Goal: Information Seeking & Learning: Learn about a topic

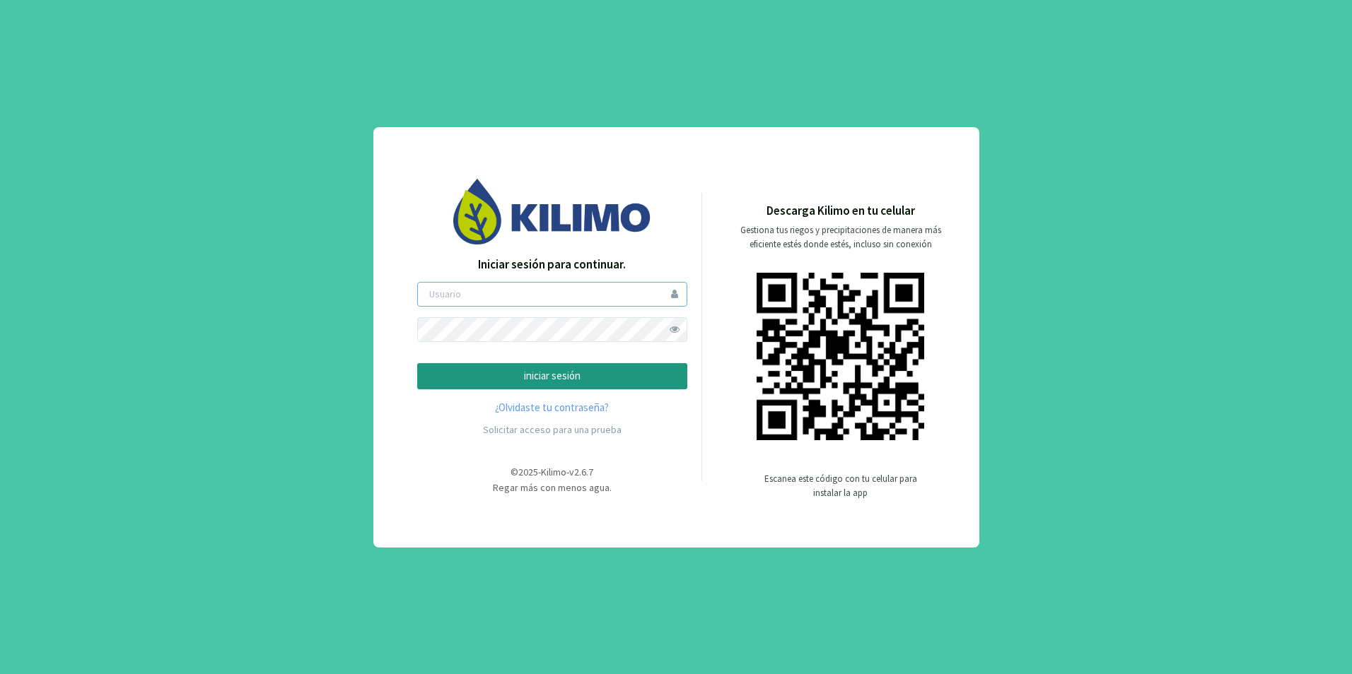
click at [551, 294] on input "email" at bounding box center [552, 294] width 270 height 25
click at [1079, 143] on div "Iniciar sesión para continuar. iniciar sesión ¿Olvidaste tu contraseña? Solicit…" at bounding box center [676, 337] width 1352 height 674
click at [532, 303] on input "email" at bounding box center [552, 294] width 270 height 25
type input "gvalencia"
click at [417, 363] on button "iniciar sesión" at bounding box center [552, 376] width 270 height 26
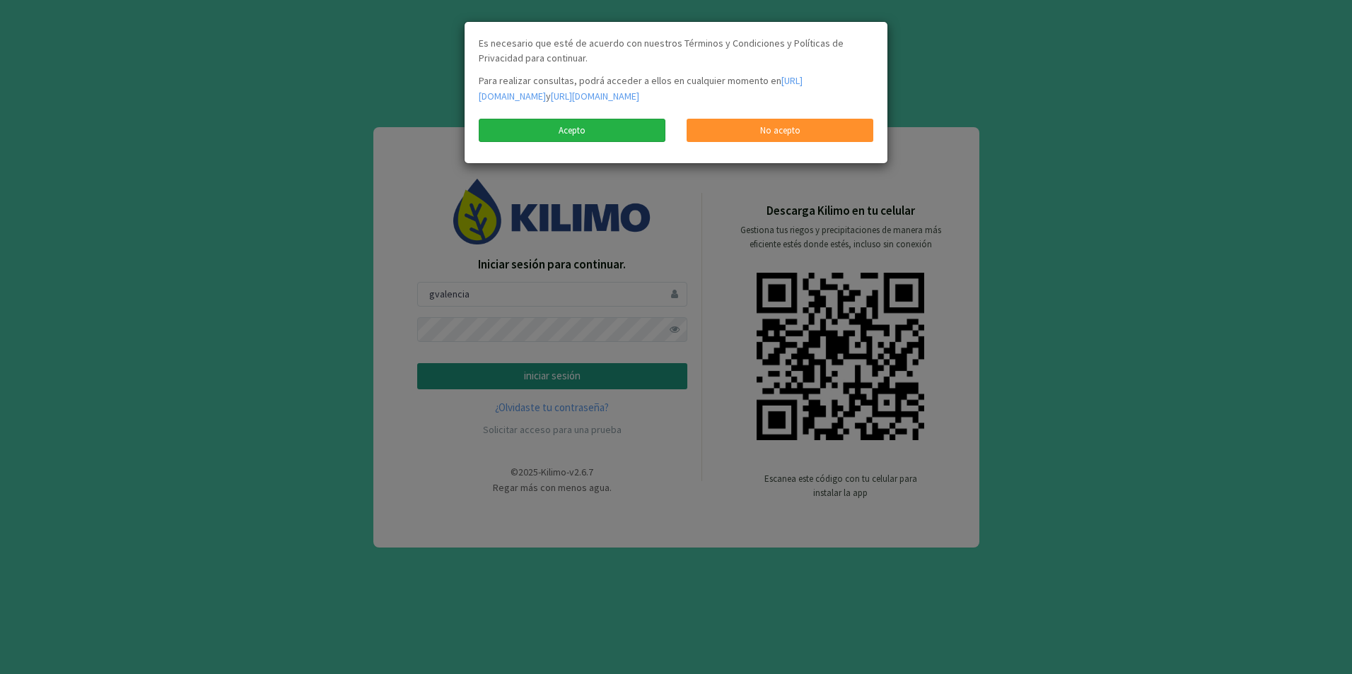
click at [621, 143] on link "Acepto" at bounding box center [572, 131] width 187 height 24
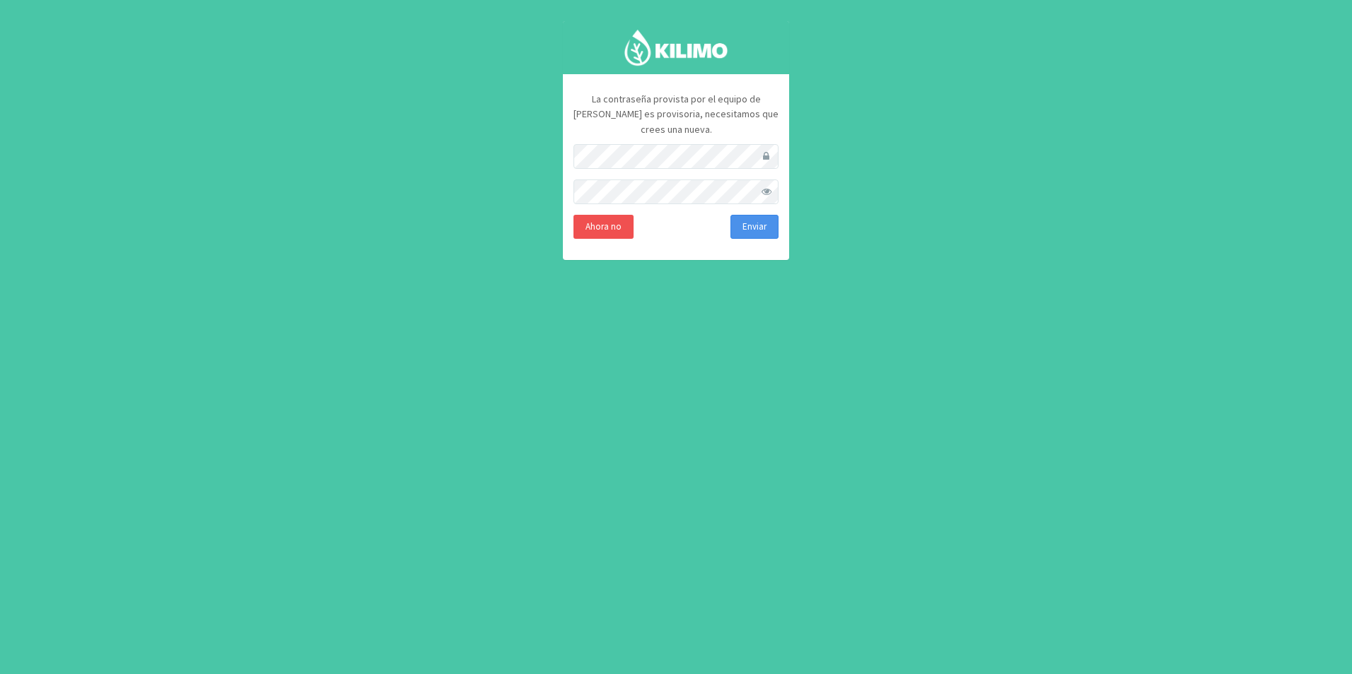
click at [745, 215] on button "Enviar" at bounding box center [754, 227] width 48 height 24
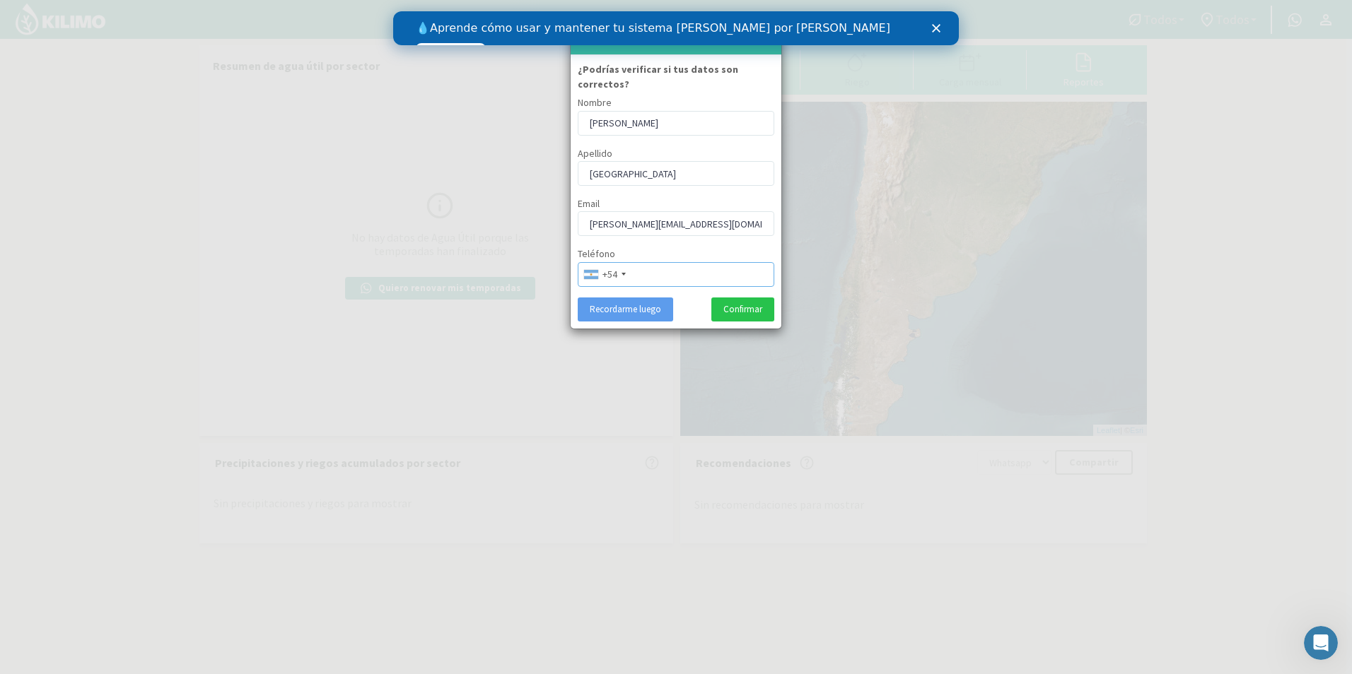
click at [680, 262] on input "tel" at bounding box center [676, 274] width 197 height 25
type input "2266535808"
click at [736, 298] on button "Confirmar" at bounding box center [742, 310] width 63 height 24
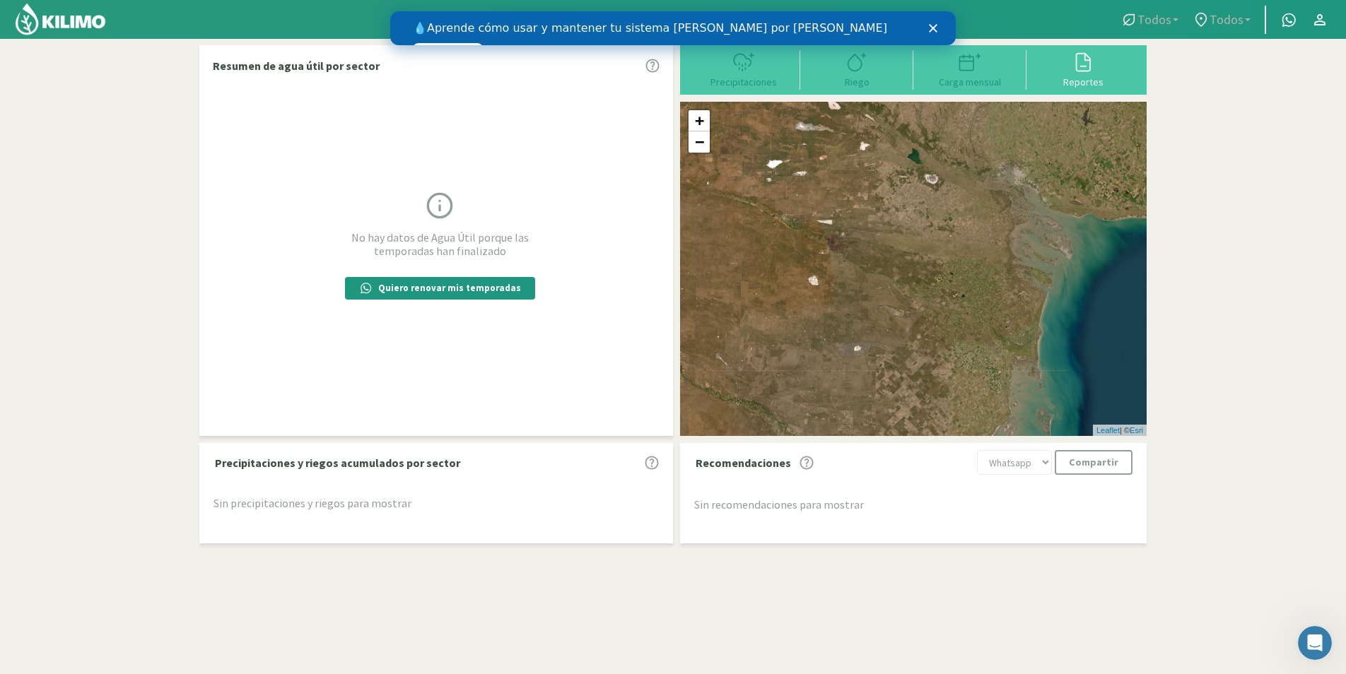
drag, startPoint x: 942, startPoint y: 244, endPoint x: 940, endPoint y: 333, distance: 89.1
click at [940, 333] on div "+ − Leaflet | © Esri" at bounding box center [913, 269] width 467 height 334
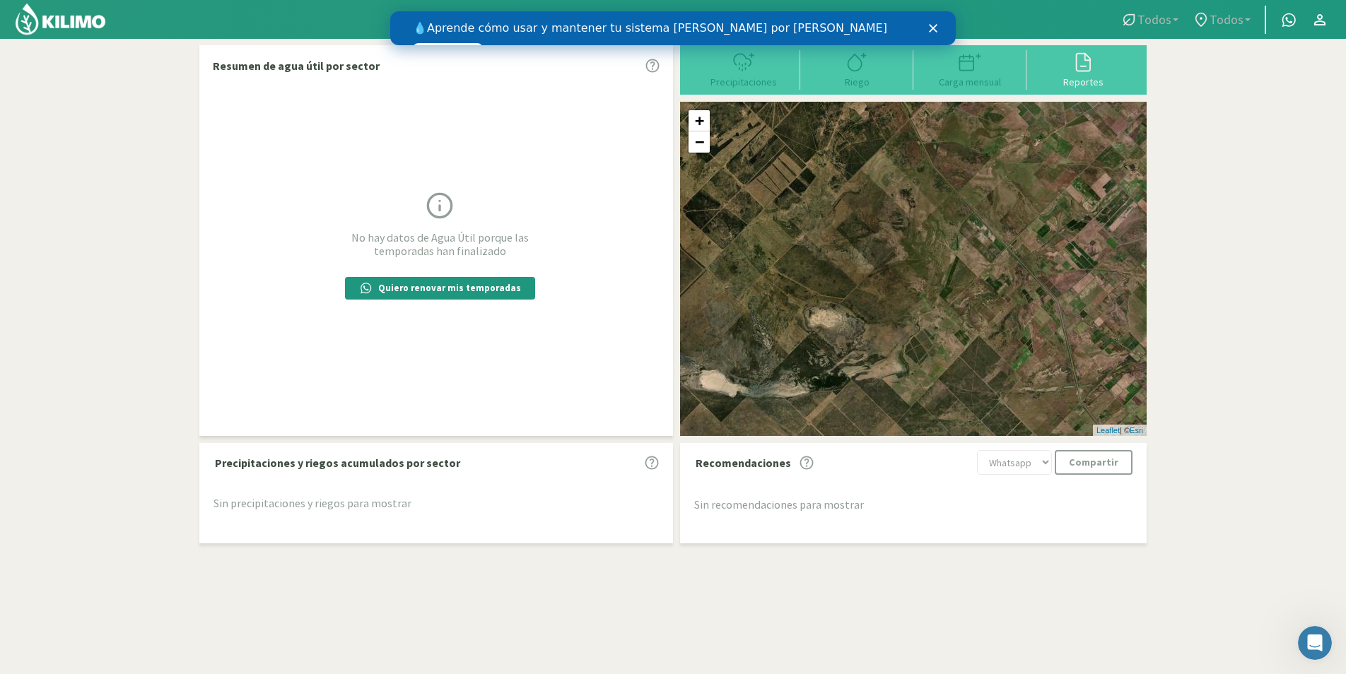
drag, startPoint x: 925, startPoint y: 301, endPoint x: 918, endPoint y: 241, distance: 60.5
click at [918, 241] on div "+ − Leaflet | © Esri" at bounding box center [913, 269] width 467 height 334
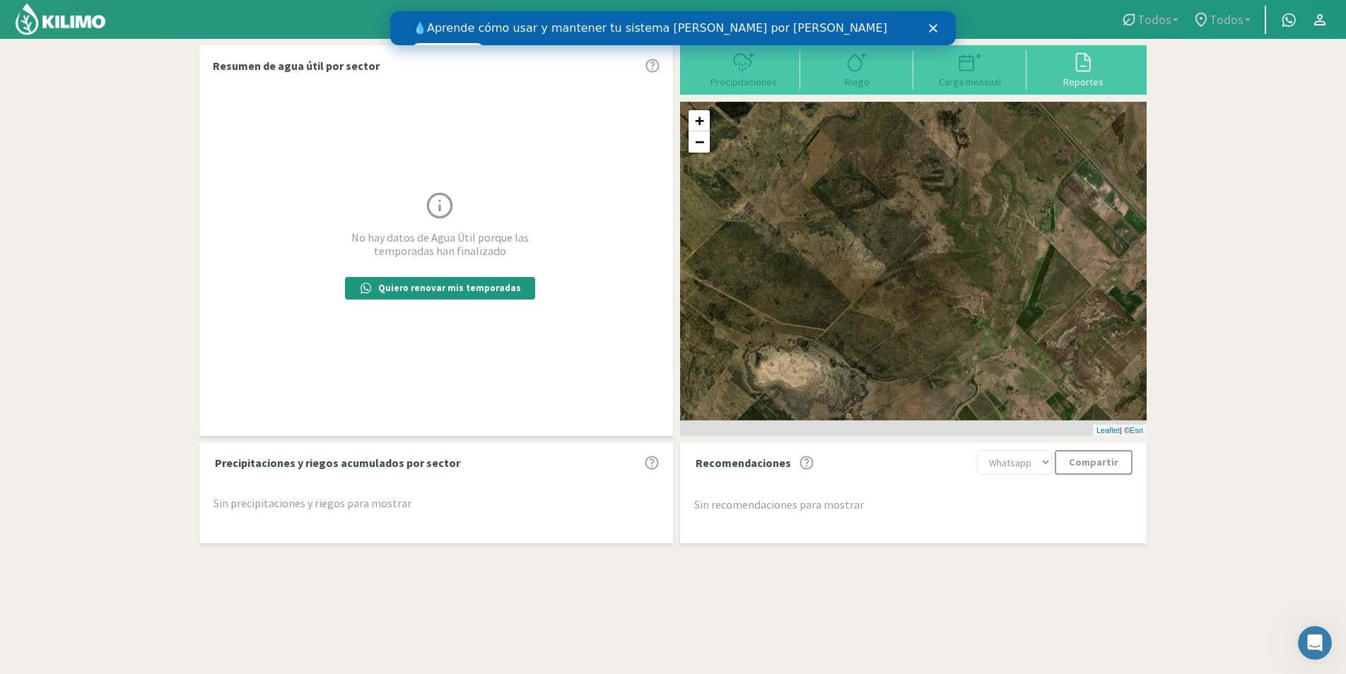
click at [1077, 91] on div "Precipitaciones Riego Carga mensual Reportes" at bounding box center [913, 69] width 467 height 49
click at [1081, 80] on div "Reportes" at bounding box center [1083, 82] width 105 height 10
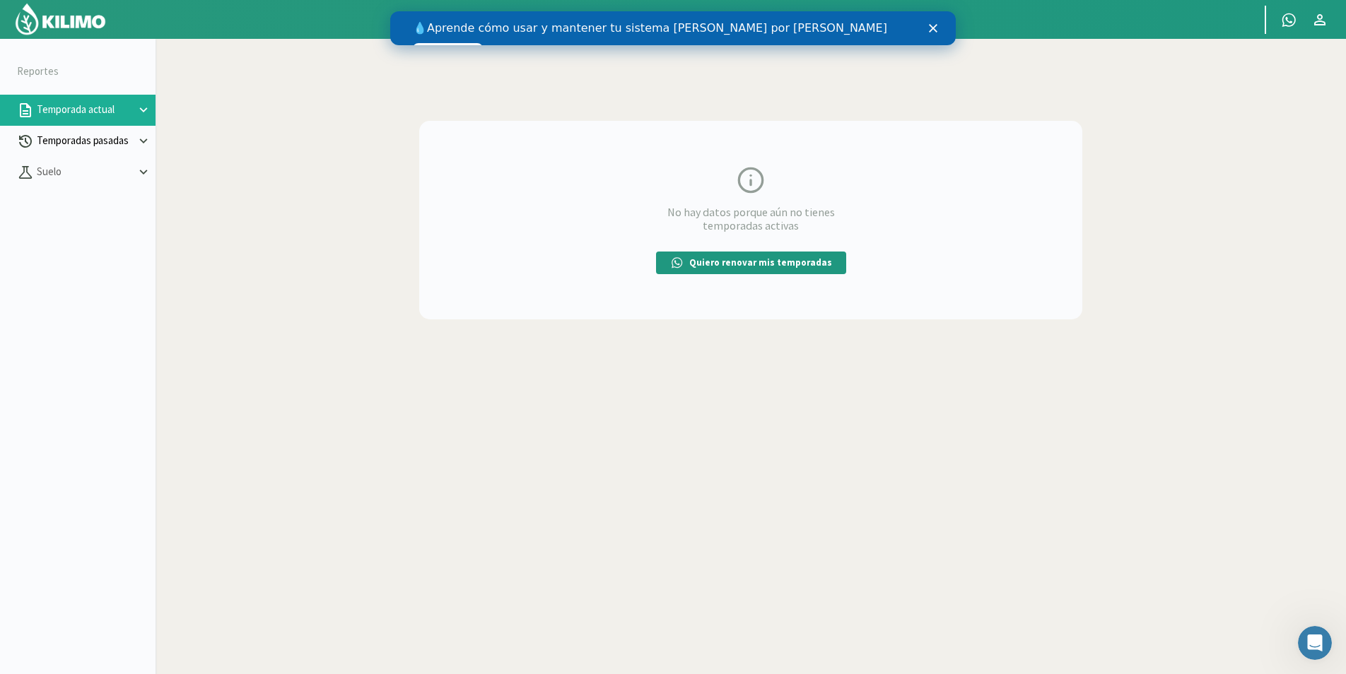
click at [133, 141] on p "Temporadas pasadas" at bounding box center [85, 141] width 102 height 16
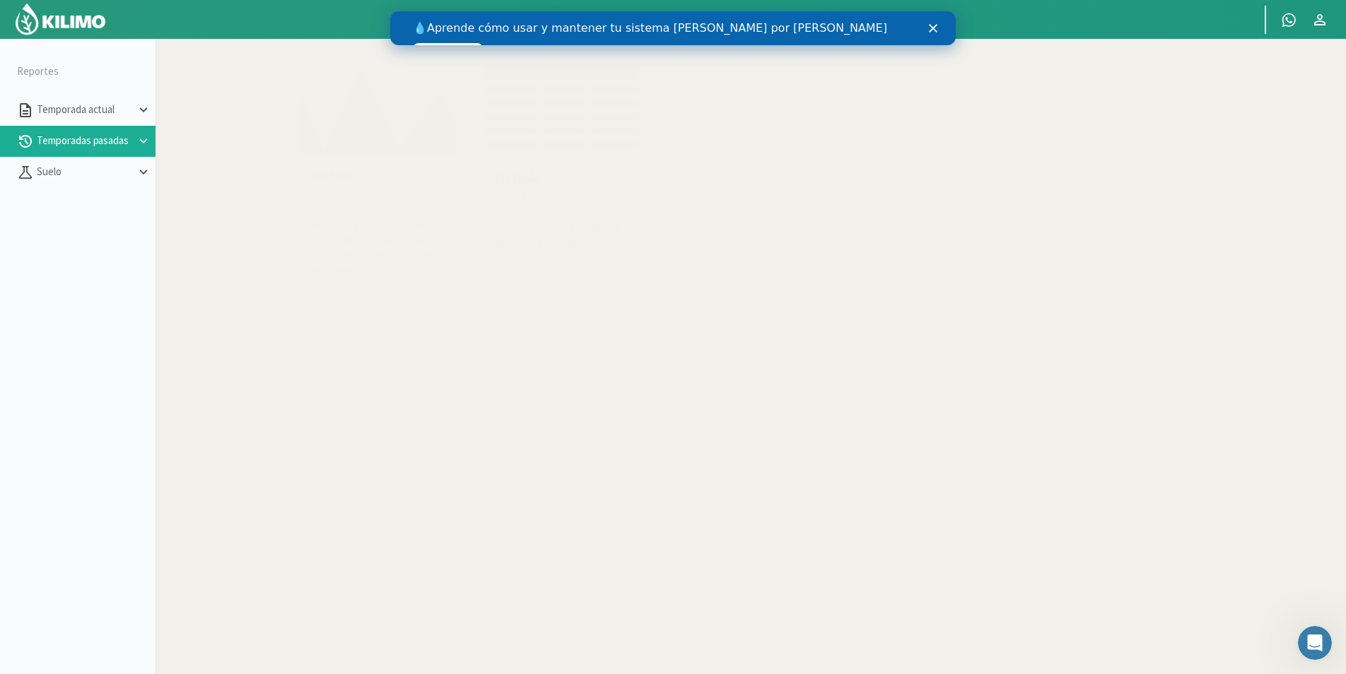
click at [530, 230] on p "Visualiza y descarga datos de lluvias, riegos y agua útil de sectores." at bounding box center [561, 242] width 133 height 45
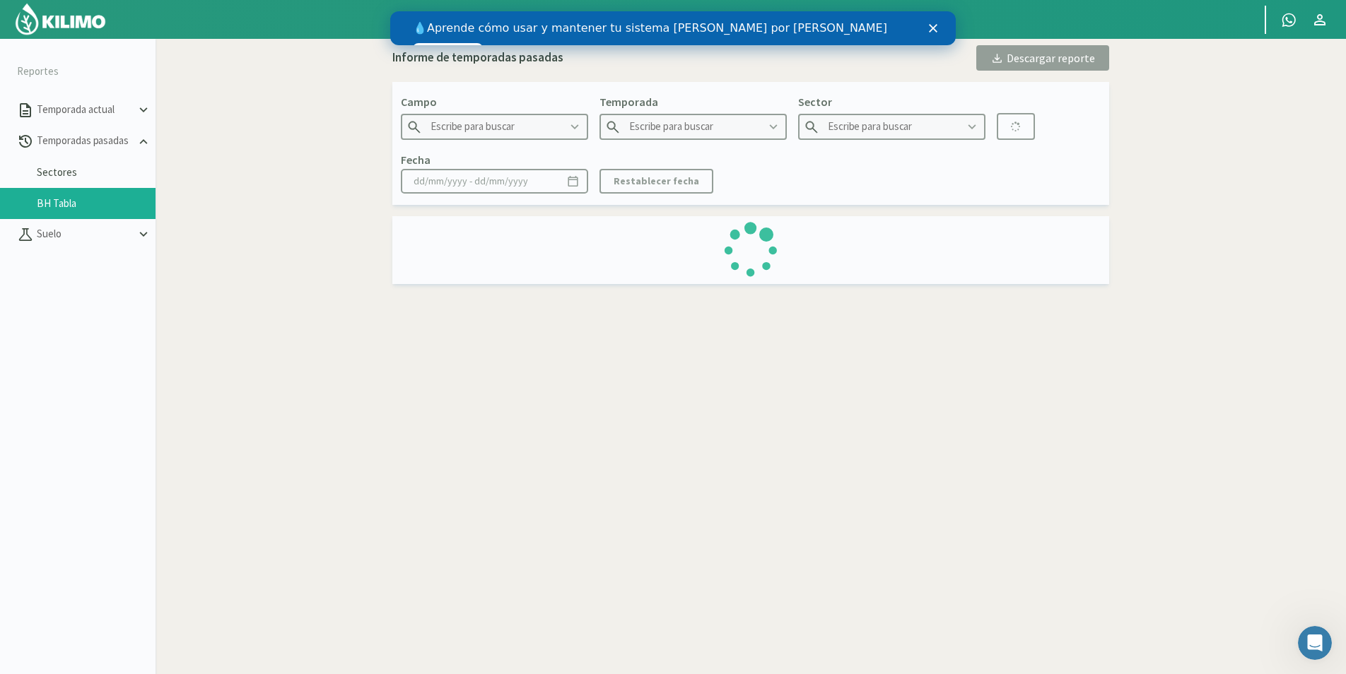
type input "Garfin Agro - La Cascada"
type input "2024"
type input "CSR2E - Maiz Semillero"
type input "[DATE] - [DATE]"
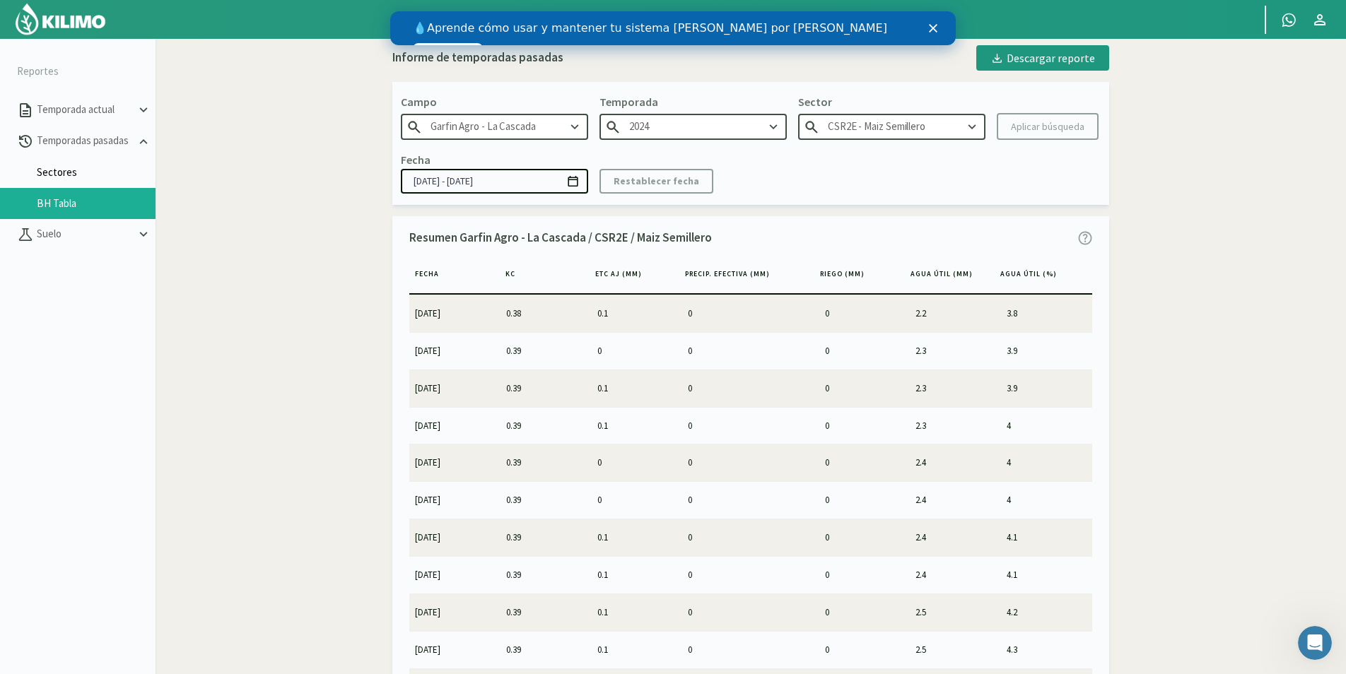
click at [87, 168] on link "Sectores" at bounding box center [96, 172] width 119 height 13
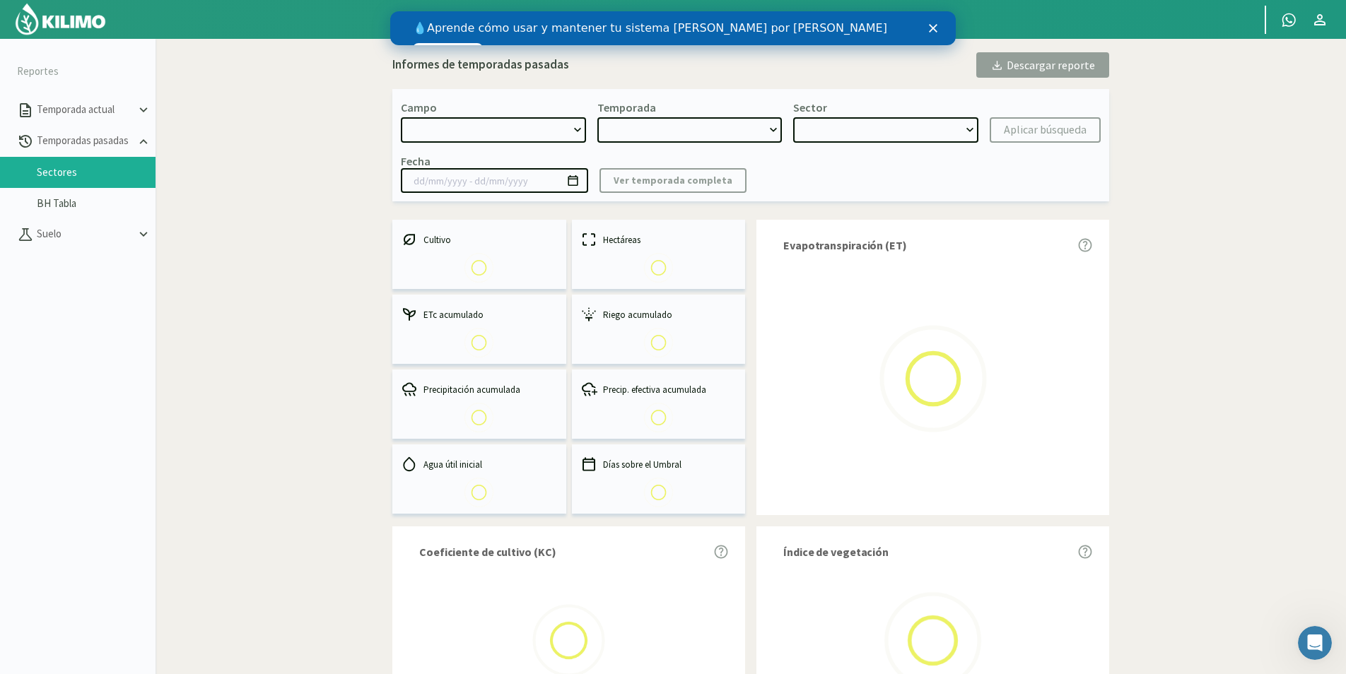
select select "0: Object"
type input "[DATE] - [DATE]"
select select "0: 2024"
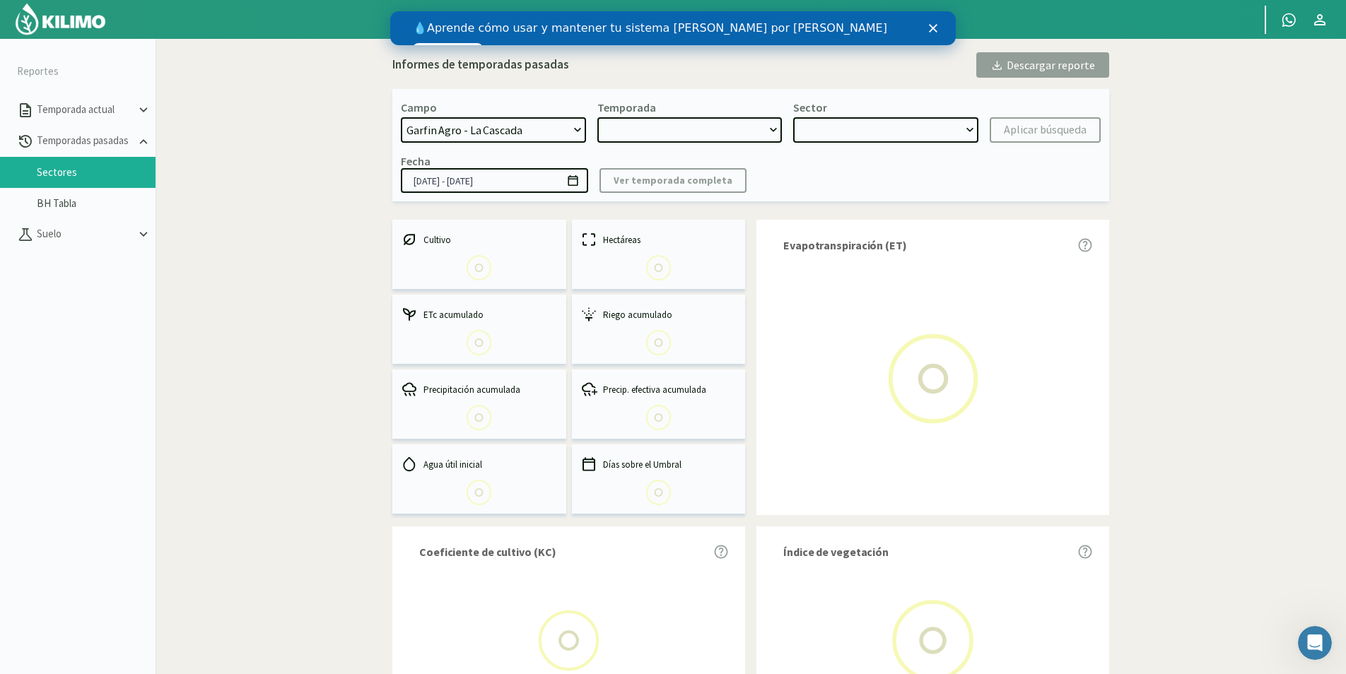
select select "0: Object"
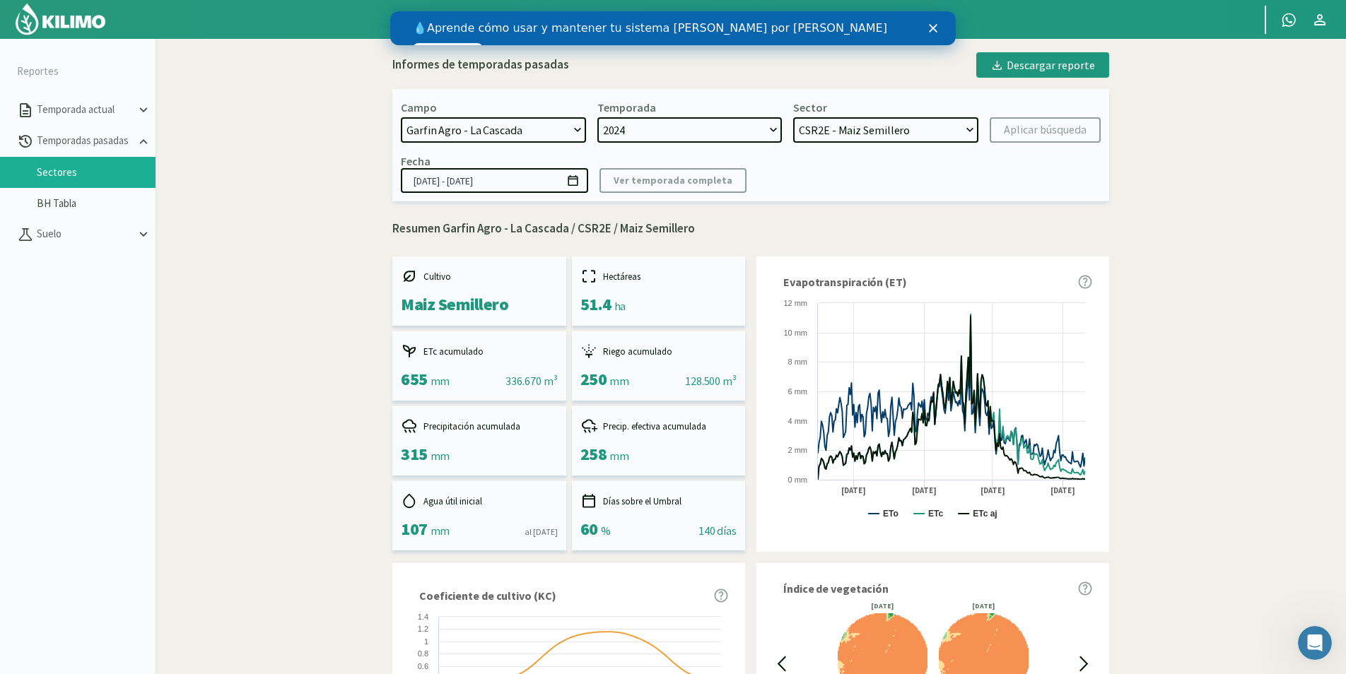
click at [73, 188] on li "BH Tabla" at bounding box center [78, 203] width 156 height 31
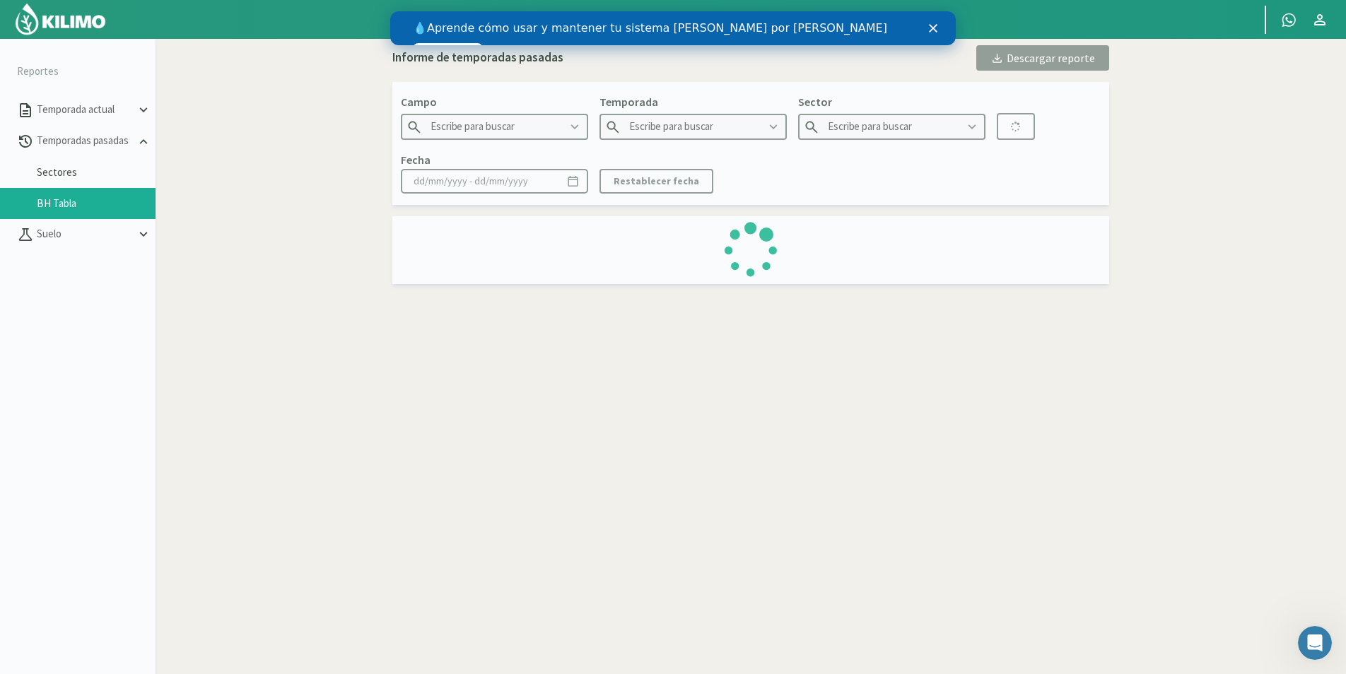
type input "Garfin Agro - La Cascada"
type input "2024"
type input "CSR2E - Maiz Semillero"
type input "[DATE] - [DATE]"
click at [81, 170] on link "Sectores" at bounding box center [96, 172] width 119 height 13
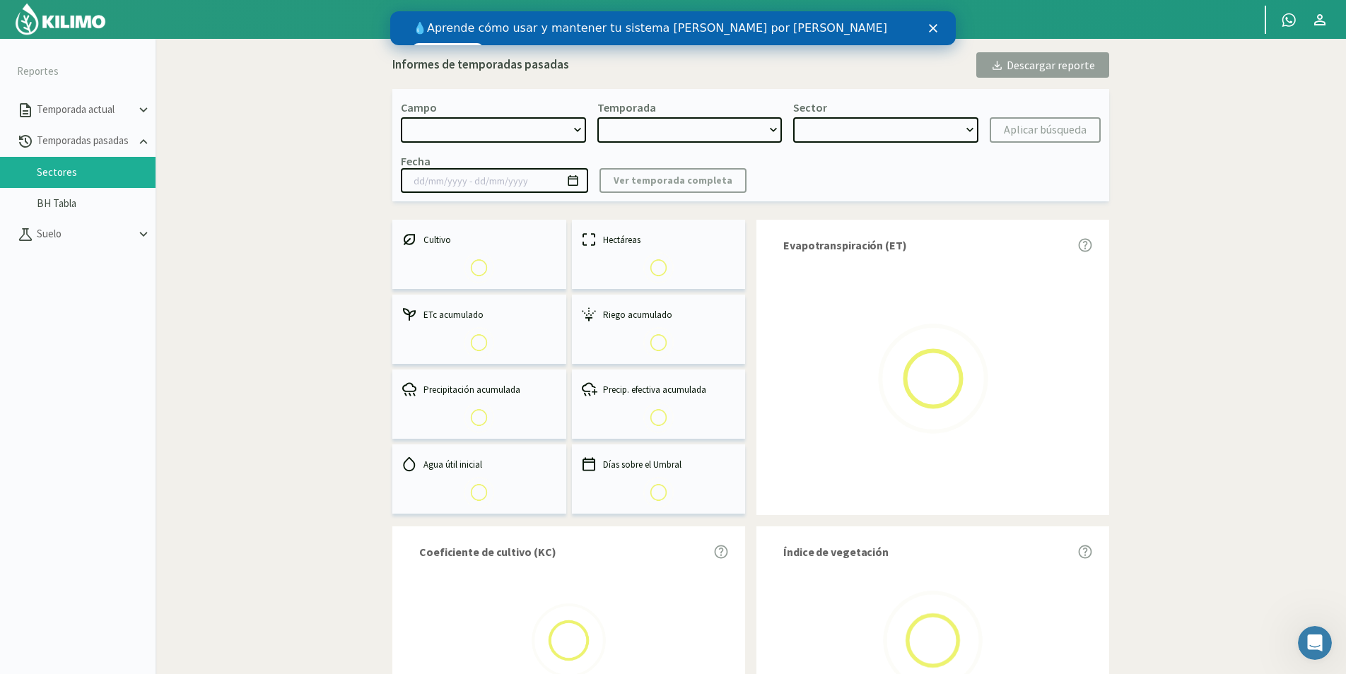
select select "0: Object"
type input "[DATE] - [DATE]"
select select "0: 2024"
select select "0: Object"
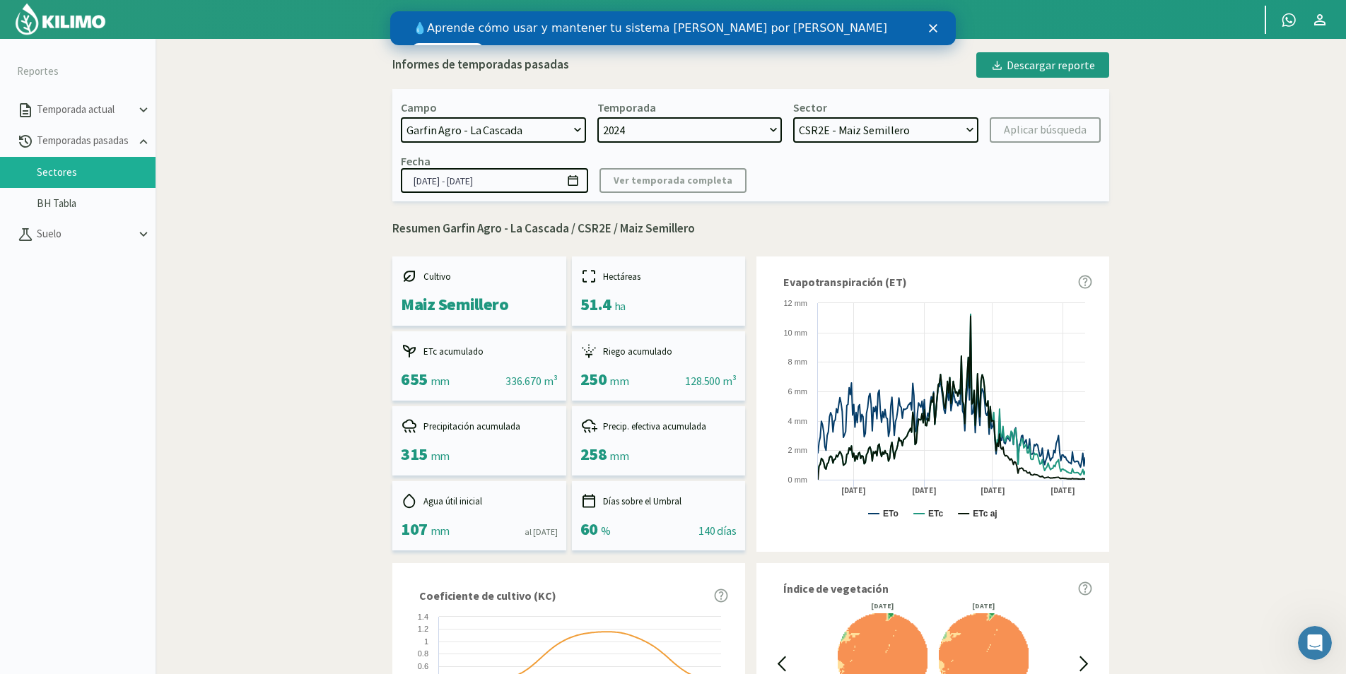
click at [933, 24] on icon "Cerrar" at bounding box center [933, 28] width 8 height 8
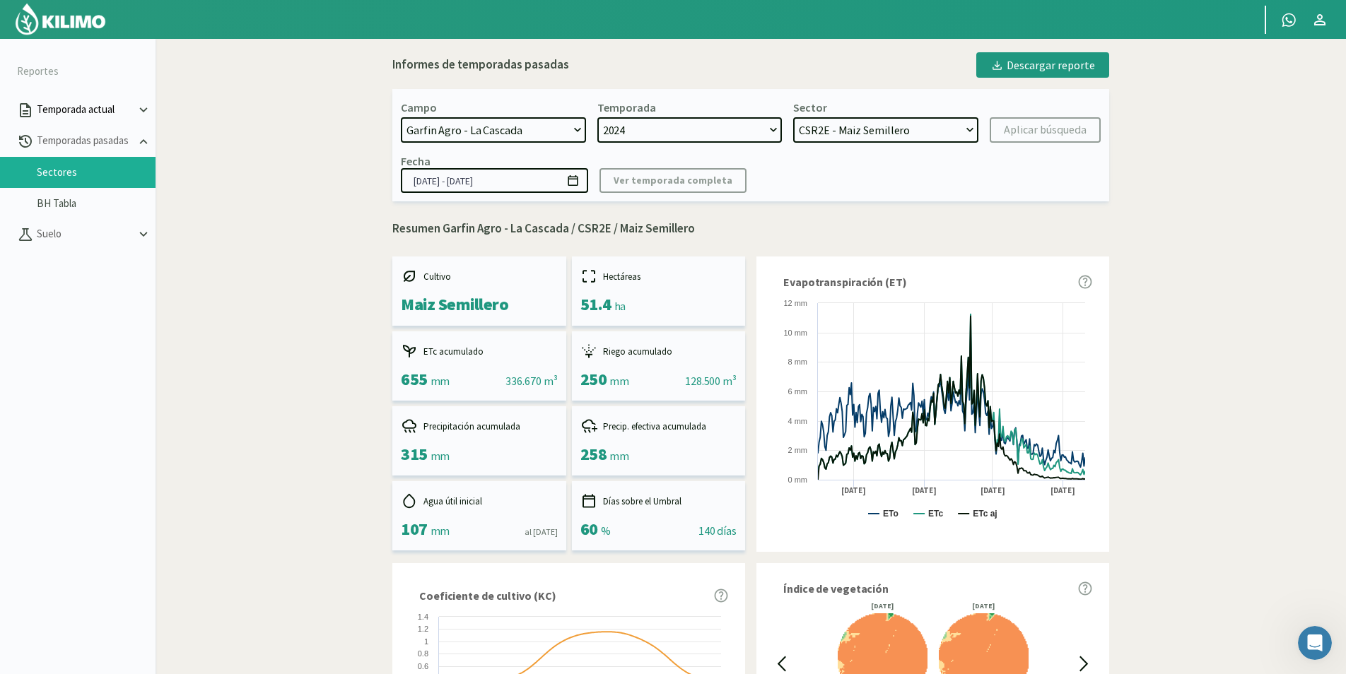
click at [126, 119] on button "Temporada actual" at bounding box center [78, 110] width 156 height 31
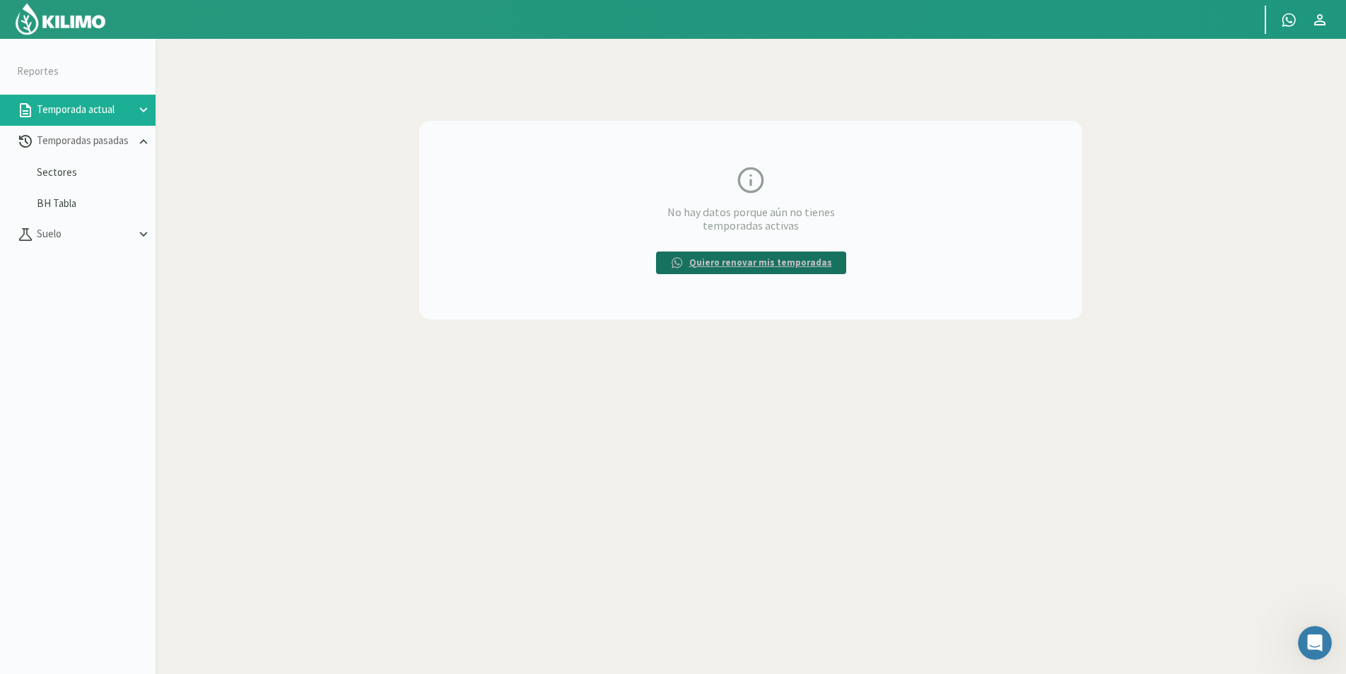
click at [726, 259] on p "Quiero renovar mis temporadas" at bounding box center [760, 263] width 143 height 14
click at [49, 140] on p "Temporadas pasadas" at bounding box center [85, 141] width 102 height 16
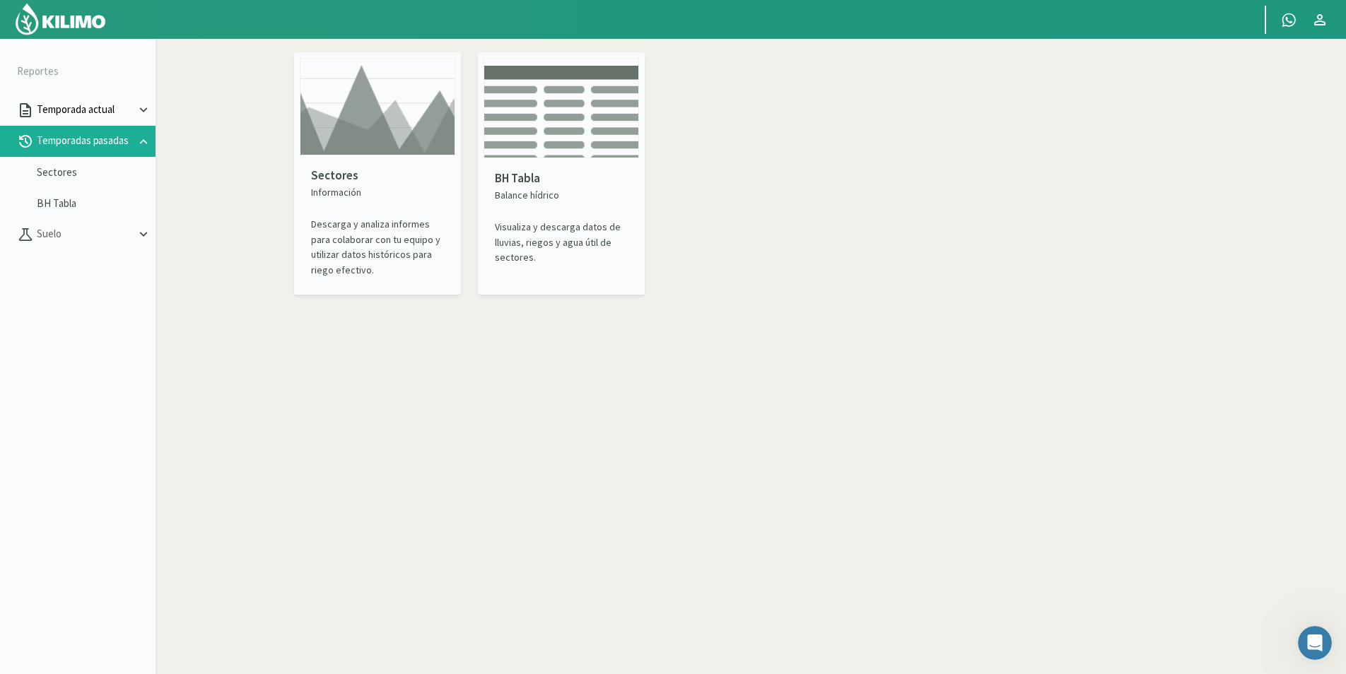
click at [75, 107] on p "Temporada actual" at bounding box center [85, 110] width 102 height 16
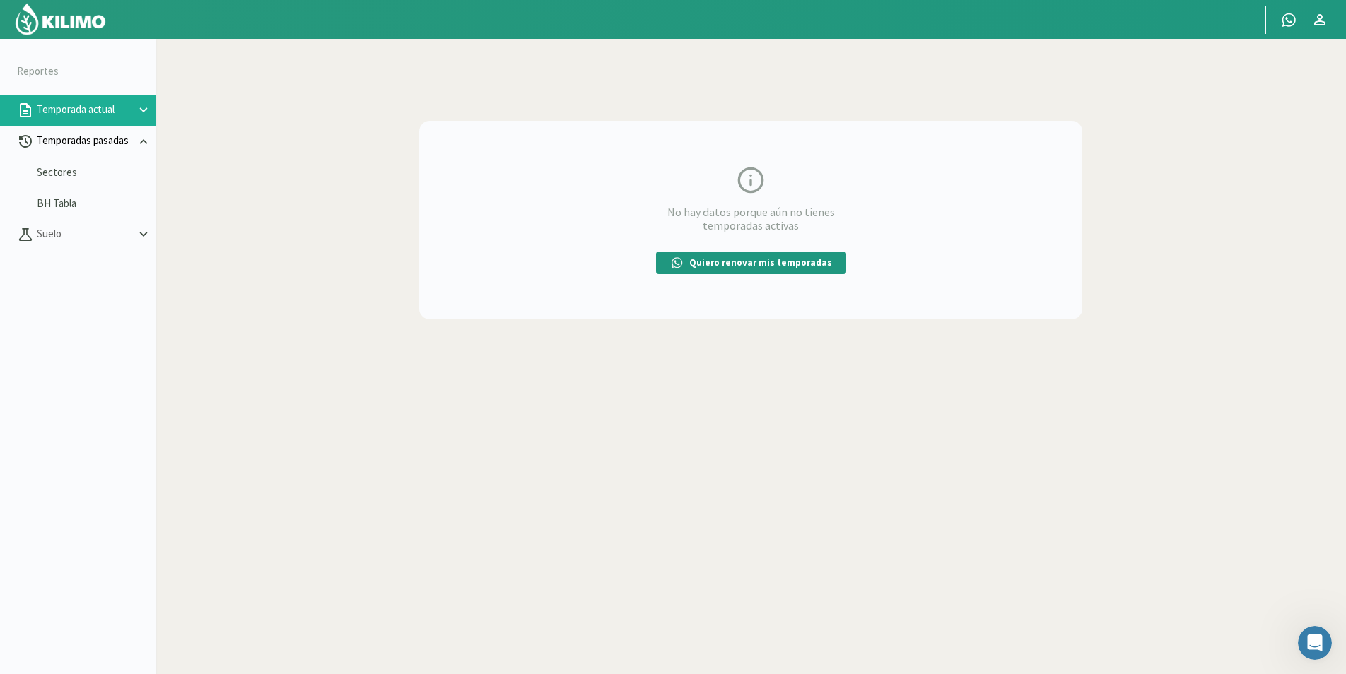
click at [60, 137] on p "Temporadas pasadas" at bounding box center [85, 141] width 102 height 16
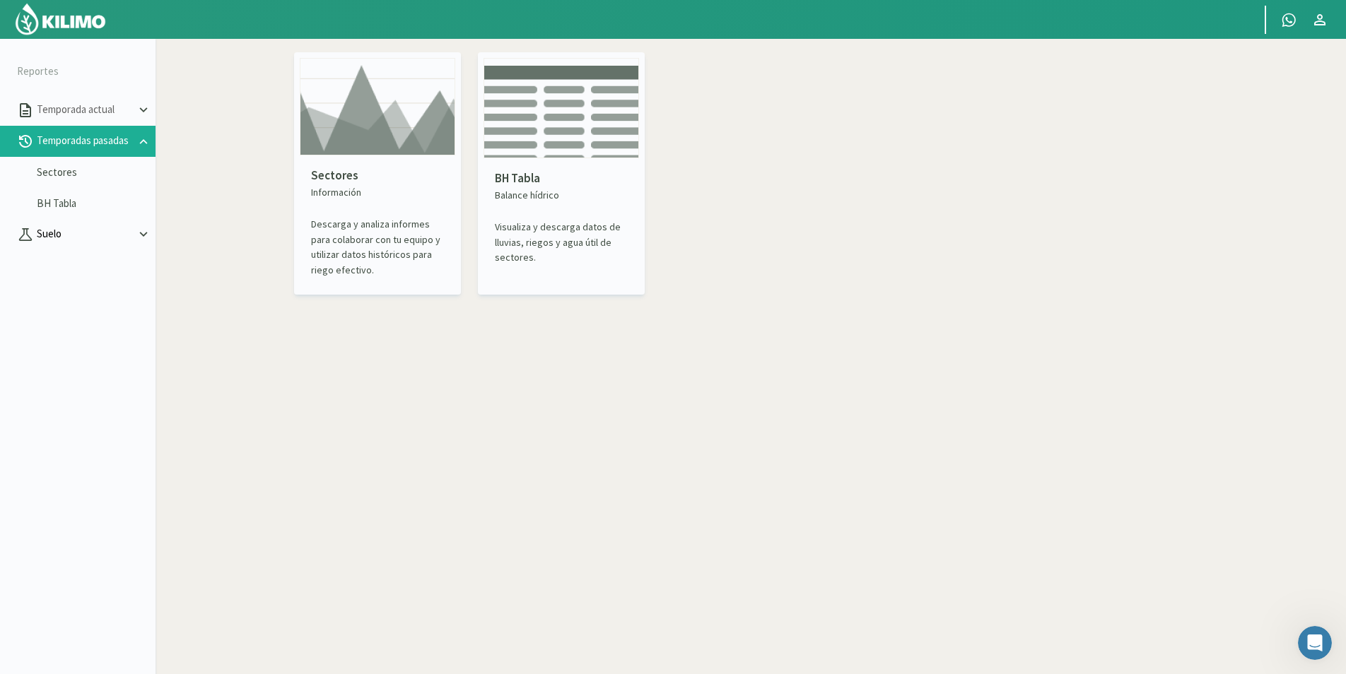
click at [83, 233] on p "Suelo" at bounding box center [85, 234] width 102 height 16
